Goal: Information Seeking & Learning: Understand process/instructions

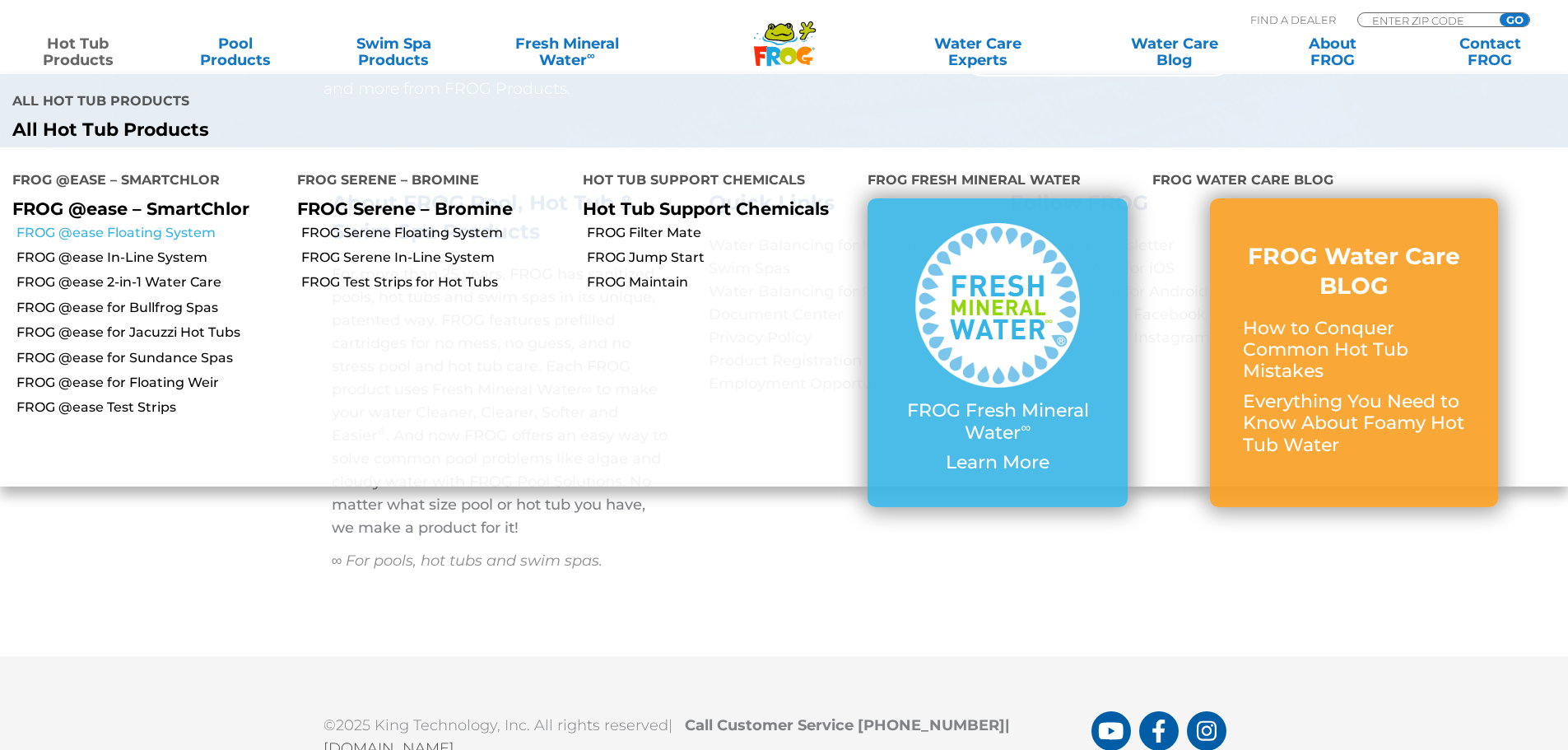
click at [184, 231] on link "FROG @ease Floating System" at bounding box center [151, 233] width 269 height 18
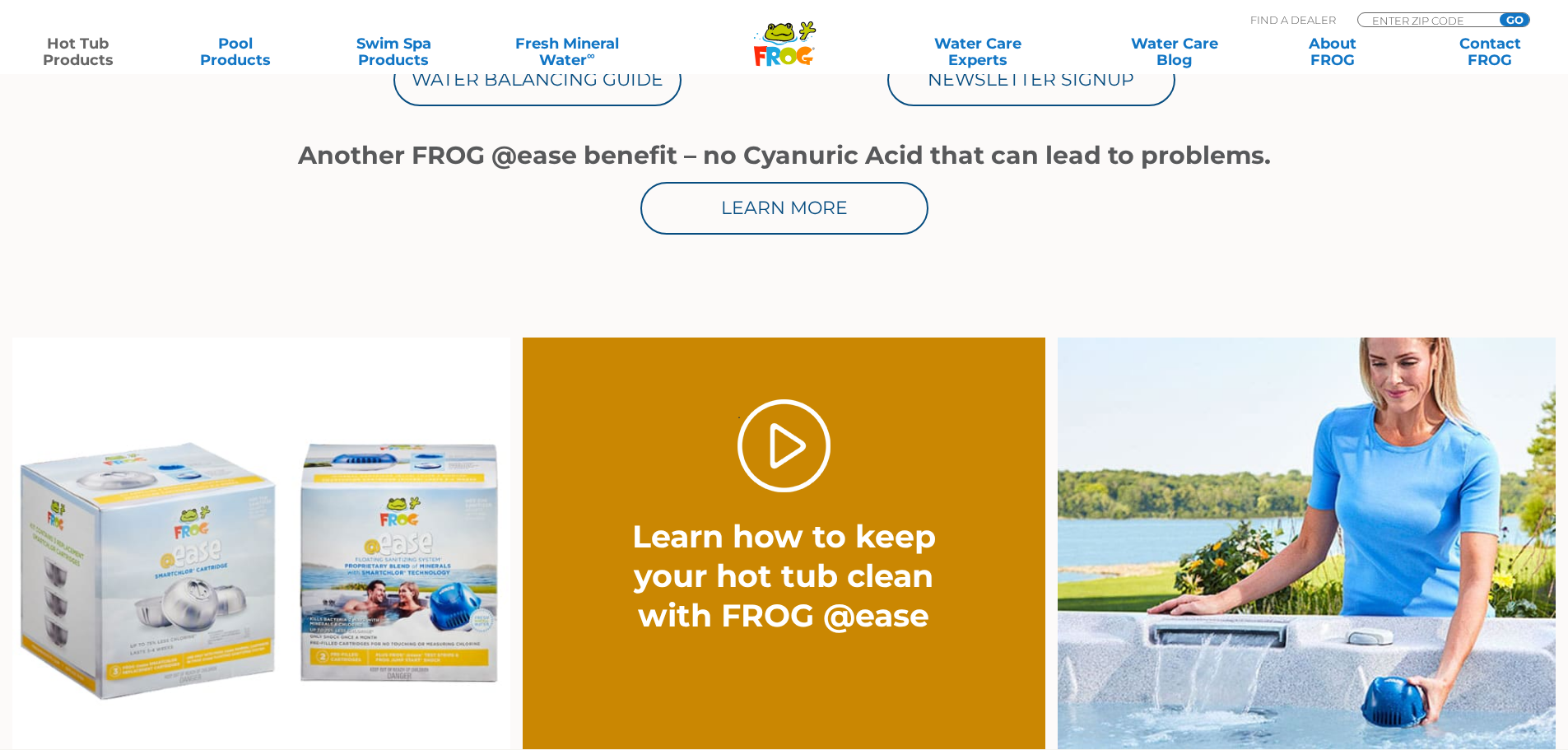
scroll to position [824, 0]
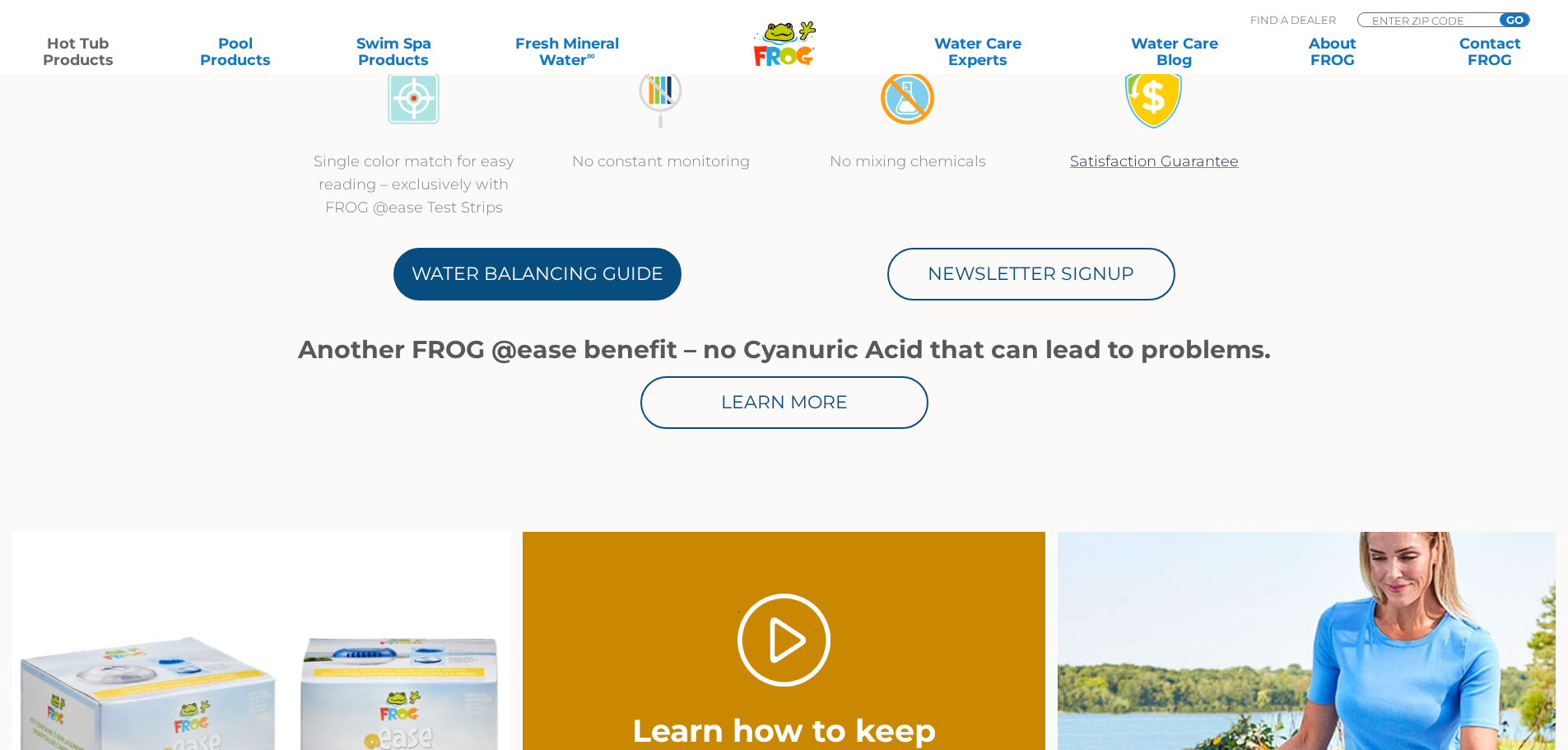
click at [568, 265] on link "Water Balancing Guide" at bounding box center [537, 275] width 288 height 53
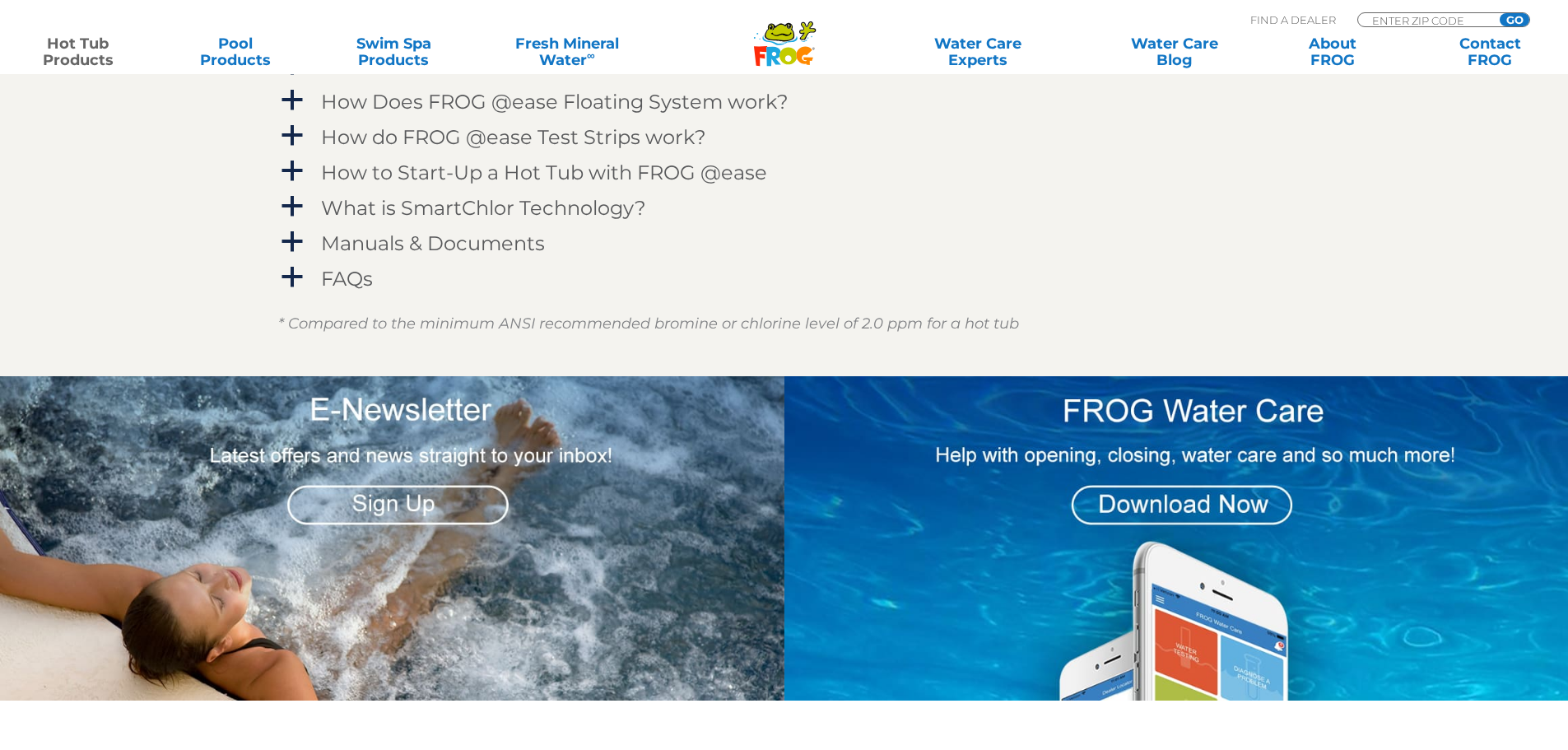
scroll to position [1812, 0]
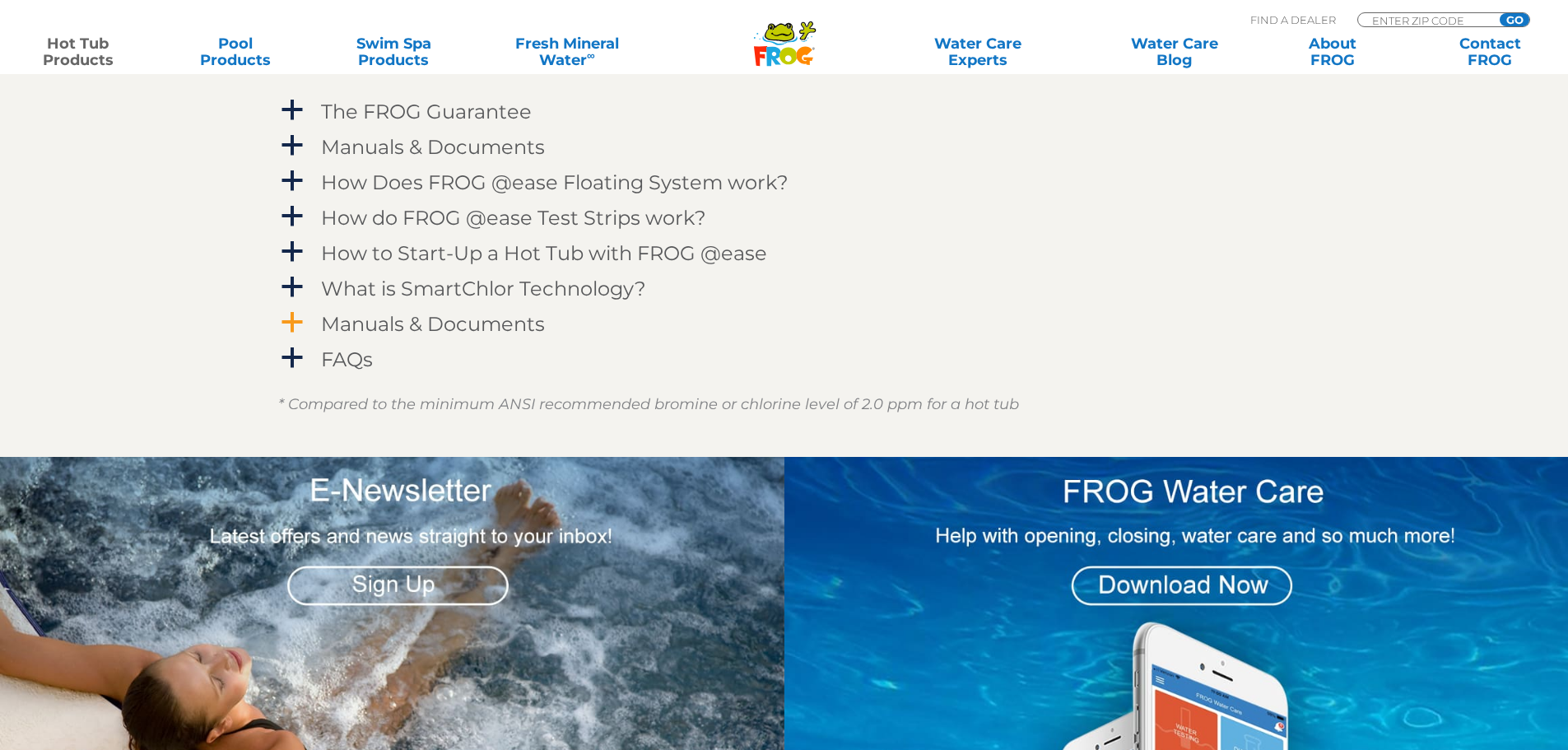
click at [304, 316] on span "a" at bounding box center [292, 322] width 25 height 25
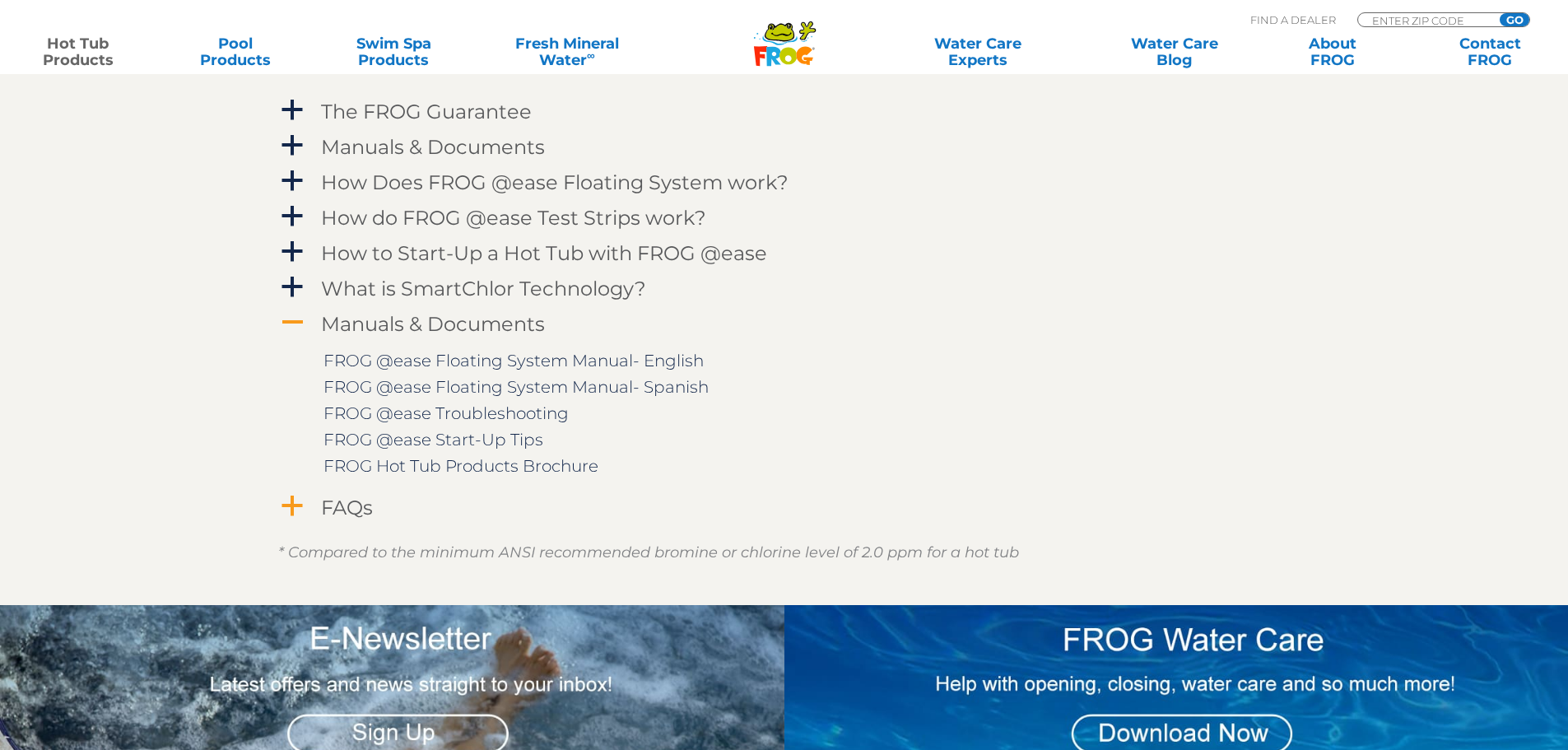
click at [286, 498] on span "a" at bounding box center [292, 506] width 25 height 25
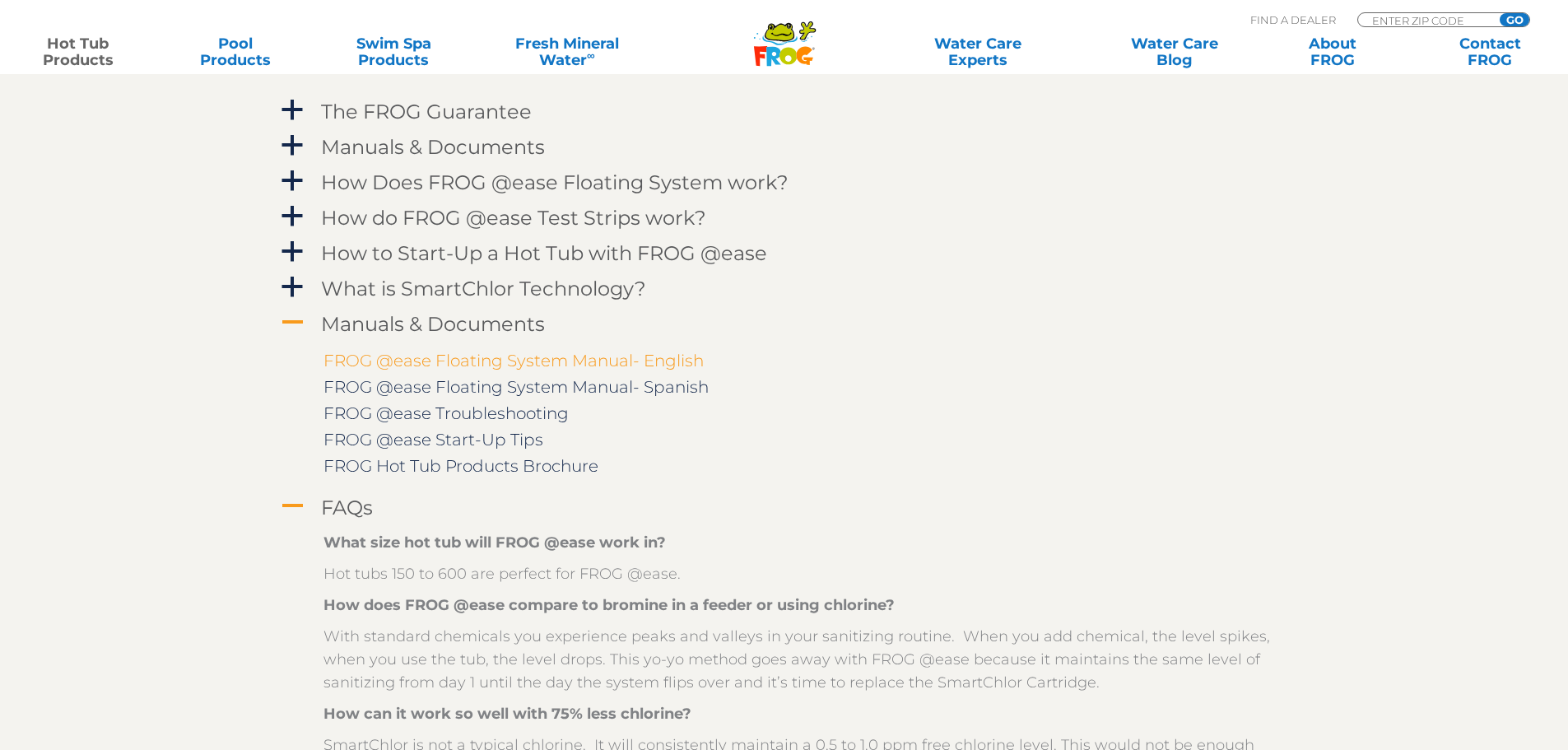
click at [522, 352] on link "FROG @ease Floating System Manual- English" at bounding box center [513, 360] width 381 height 20
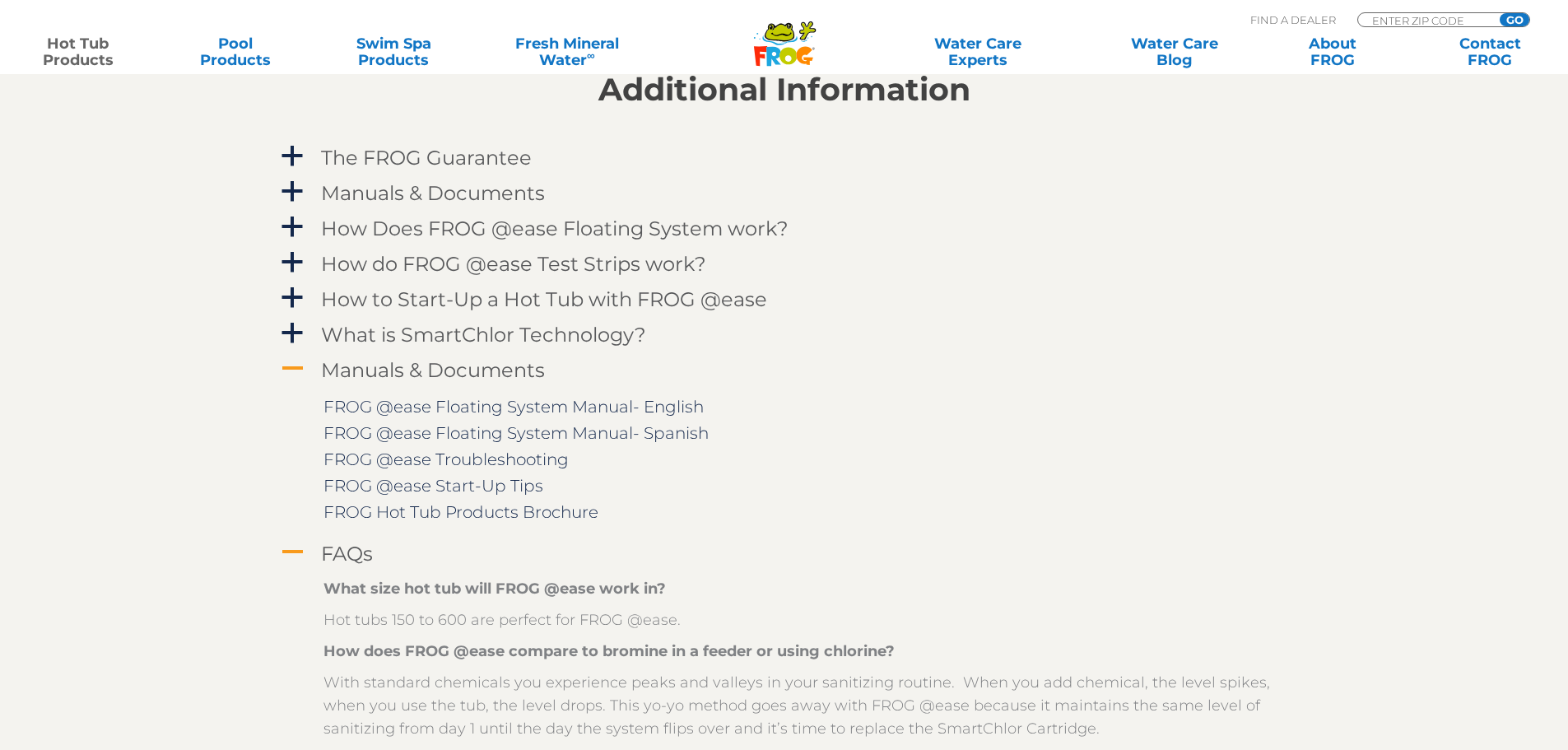
scroll to position [1729, 0]
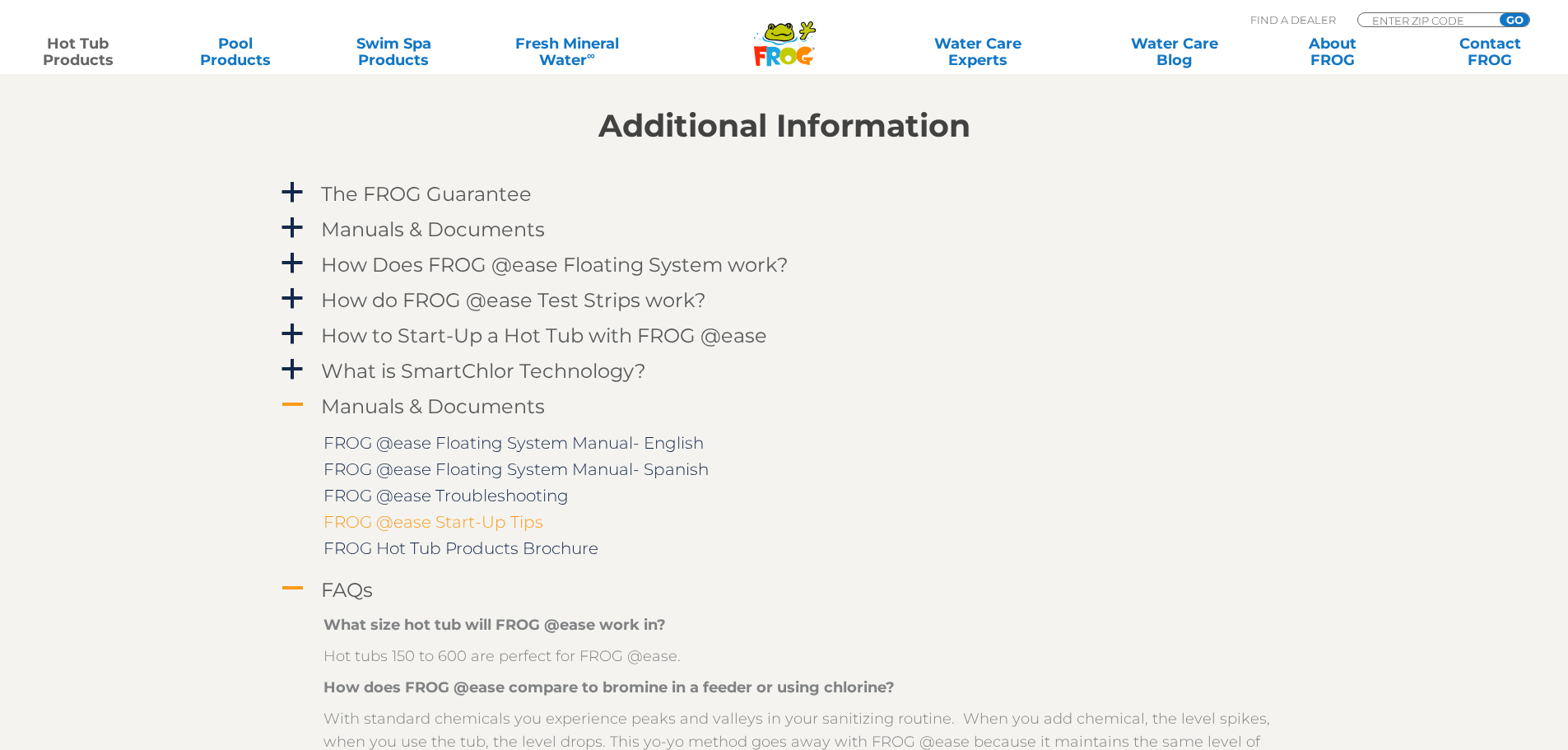
click at [461, 522] on link "FROG @ease Start-Up Tips" at bounding box center [433, 523] width 219 height 20
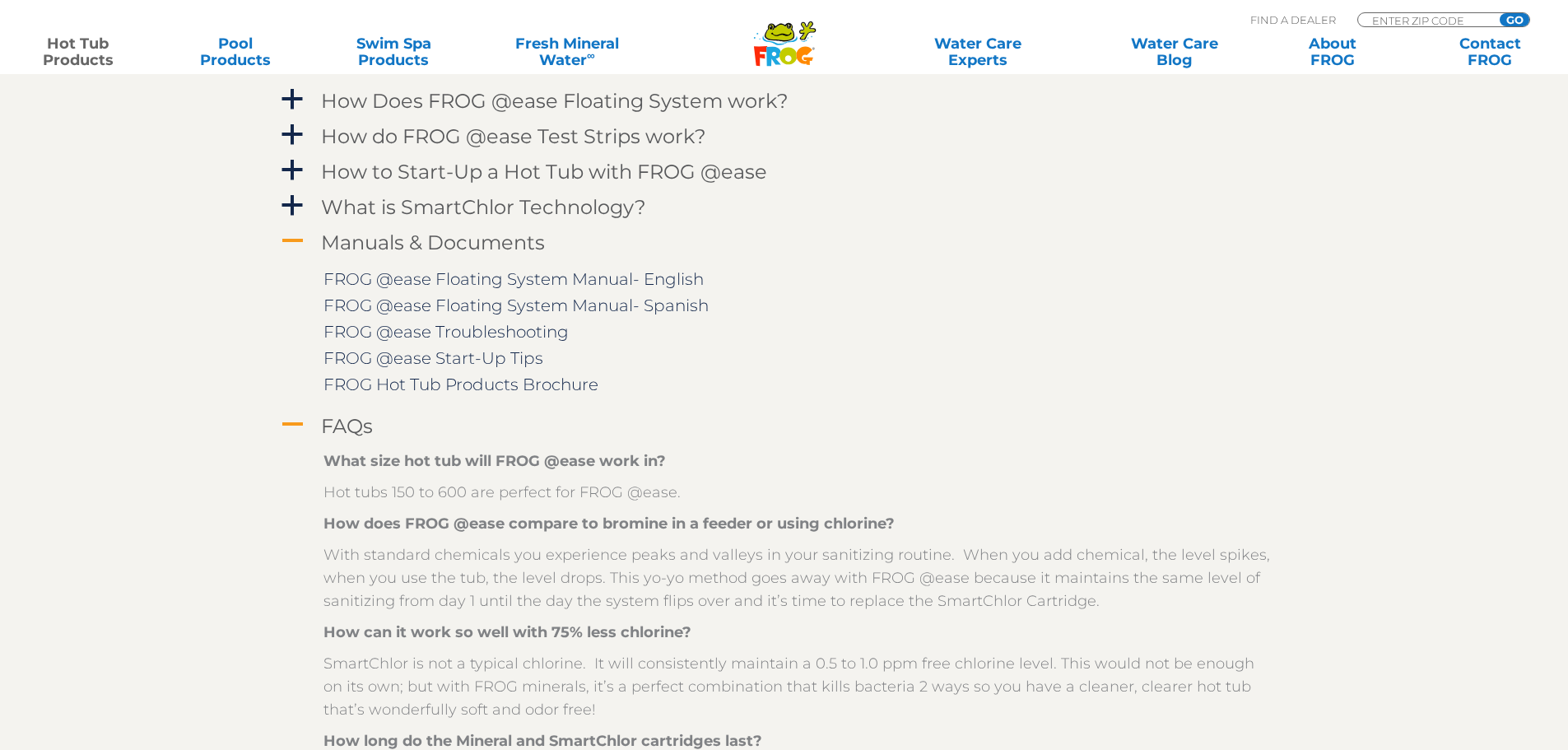
scroll to position [1895, 0]
click at [500, 327] on link "FROG @ease Troubleshooting" at bounding box center [446, 331] width 245 height 20
